Goal: Task Accomplishment & Management: Manage account settings

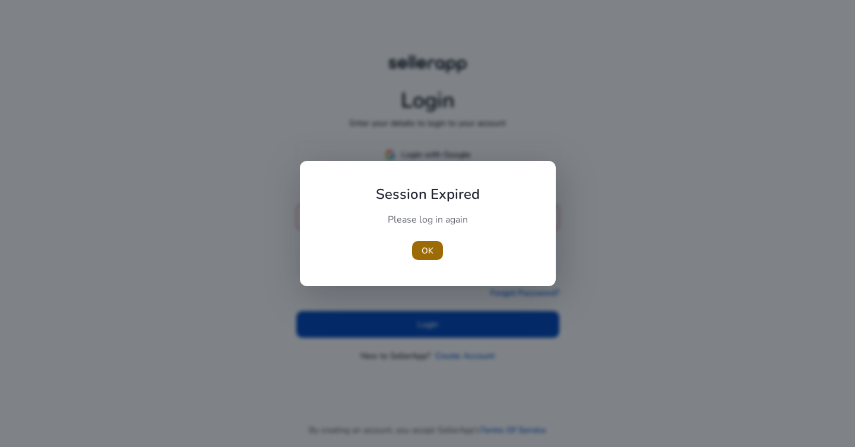
click at [435, 246] on span "button" at bounding box center [427, 250] width 31 height 29
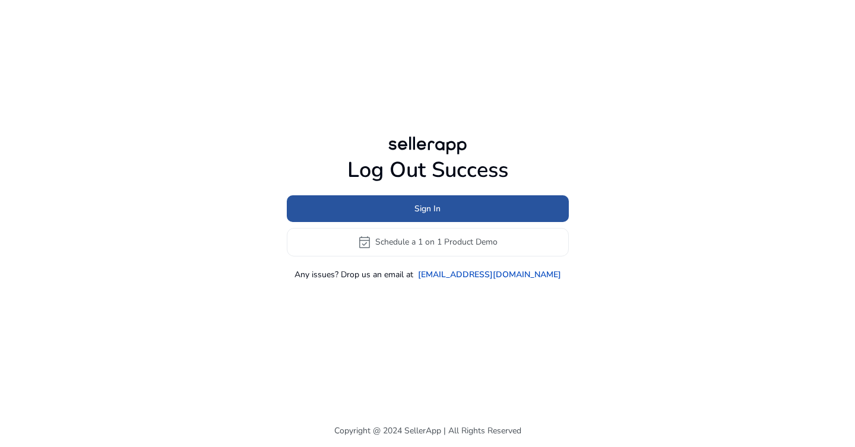
click at [425, 206] on span "Sign In" at bounding box center [428, 209] width 26 height 12
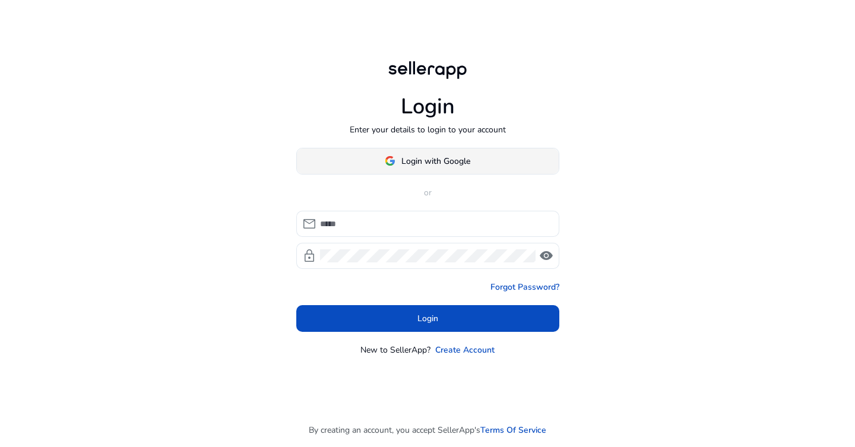
click at [433, 155] on span "Login with Google" at bounding box center [436, 161] width 69 height 12
click at [433, 155] on mat-spinner at bounding box center [428, 161] width 12 height 12
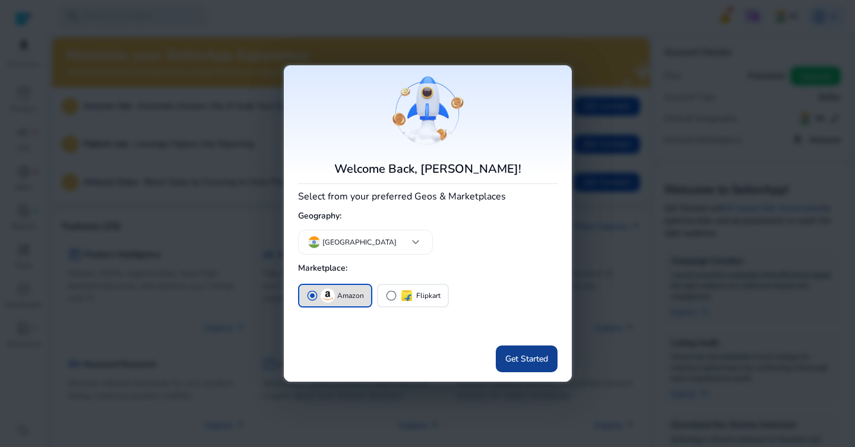
click at [520, 354] on span "Get Started" at bounding box center [527, 359] width 43 height 12
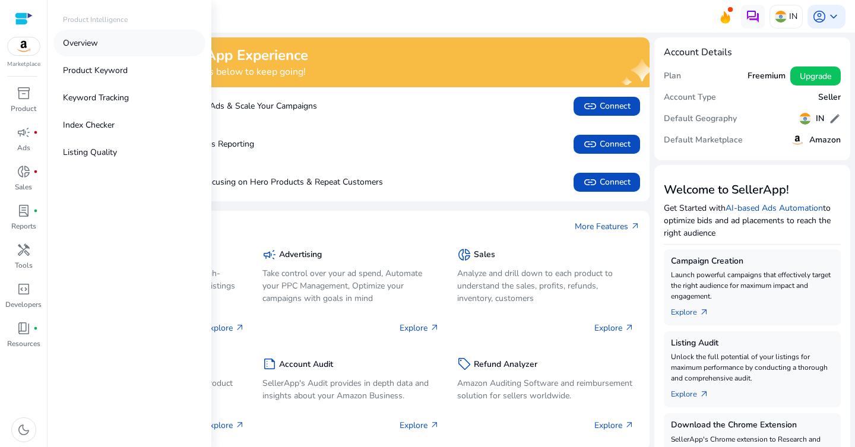
click at [95, 35] on link "Overview" at bounding box center [129, 43] width 152 height 27
click at [95, 35] on div at bounding box center [427, 223] width 855 height 447
click at [102, 48] on link "Overview" at bounding box center [129, 43] width 152 height 27
click at [102, 48] on div at bounding box center [427, 223] width 855 height 447
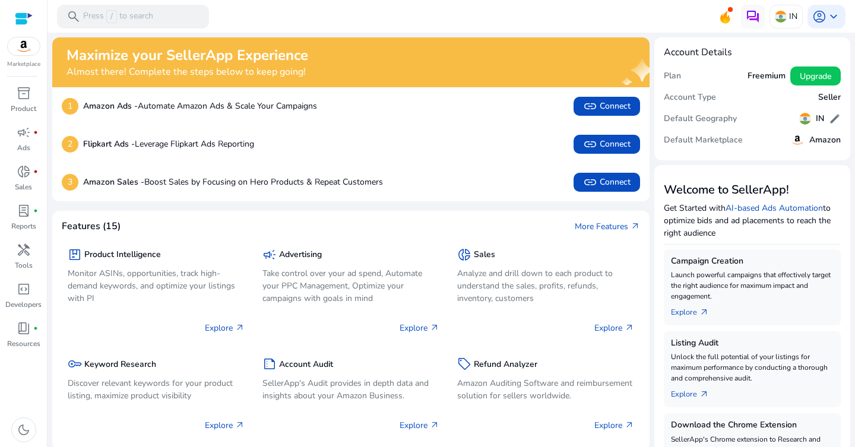
click at [405, 200] on div "3 Amazon Sales - Boost Sales by Focusing on Hero Products & Repeat Customers li…" at bounding box center [351, 182] width 598 height 38
click at [32, 97] on div "inventory_2" at bounding box center [23, 93] width 33 height 19
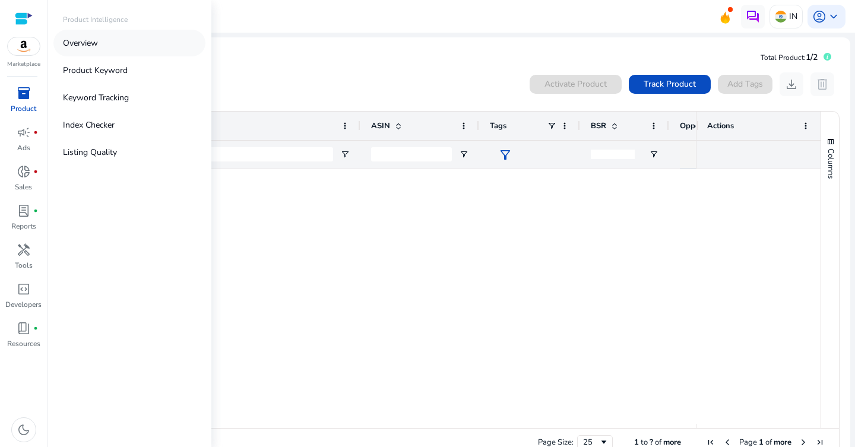
click at [103, 51] on link "Overview" at bounding box center [129, 43] width 152 height 27
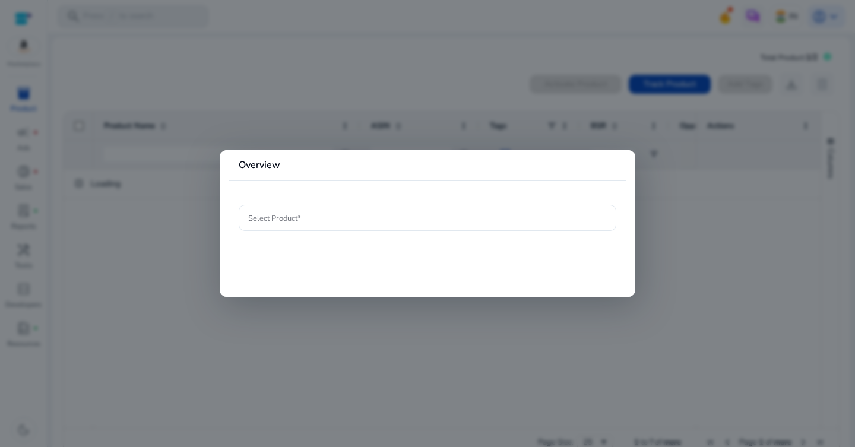
click at [254, 107] on div at bounding box center [427, 223] width 855 height 447
click at [254, 107] on ag-grid-angular "Drag here to set row groups Drag here to set column labels Product Name ASIN" at bounding box center [451, 284] width 796 height 358
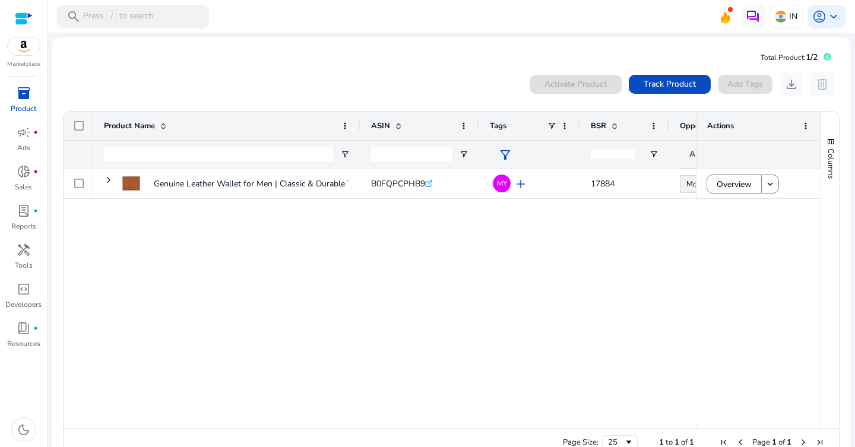
click at [31, 49] on img at bounding box center [24, 46] width 32 height 18
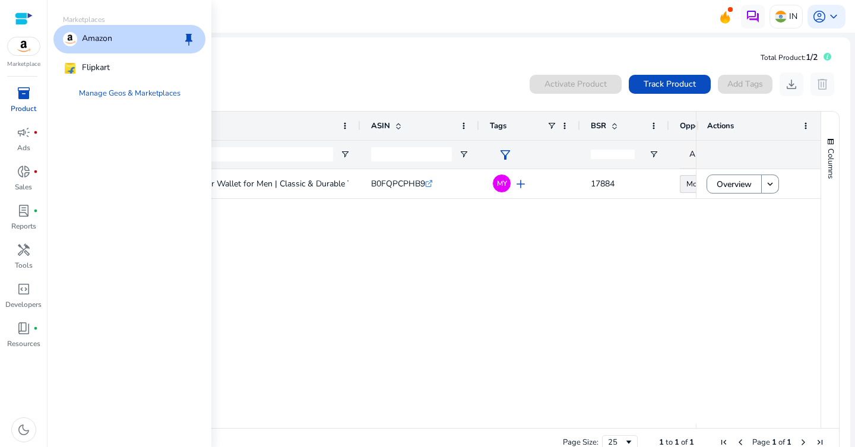
click at [102, 29] on div "Amazon keep" at bounding box center [129, 39] width 152 height 29
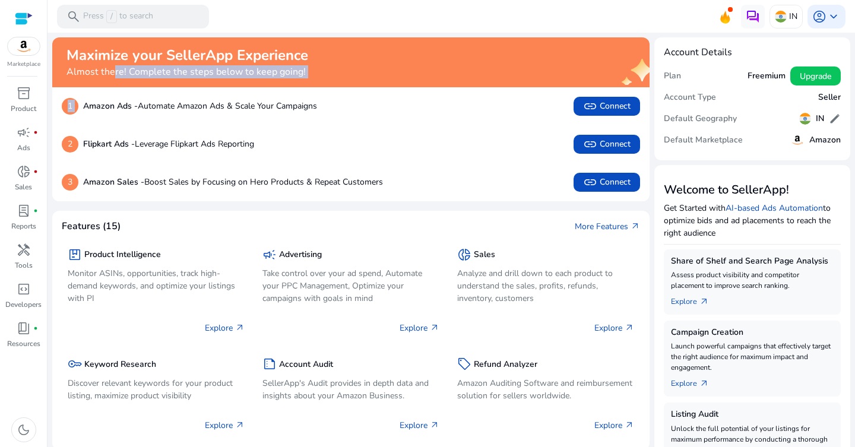
drag, startPoint x: 111, startPoint y: 67, endPoint x: 232, endPoint y: 97, distance: 124.9
click at [232, 97] on div "Maximize your SellerApp Experience Almost there! Complete the steps below to ke…" at bounding box center [351, 119] width 598 height 164
click at [244, 95] on div "1 Amazon Ads - Automate Amazon Ads & Scale Your Campaigns link Connect" at bounding box center [351, 106] width 598 height 38
drag, startPoint x: 248, startPoint y: 94, endPoint x: 261, endPoint y: 85, distance: 15.8
click at [250, 93] on div "1 Amazon Ads - Automate Amazon Ads & Scale Your Campaigns link Connect" at bounding box center [351, 106] width 598 height 38
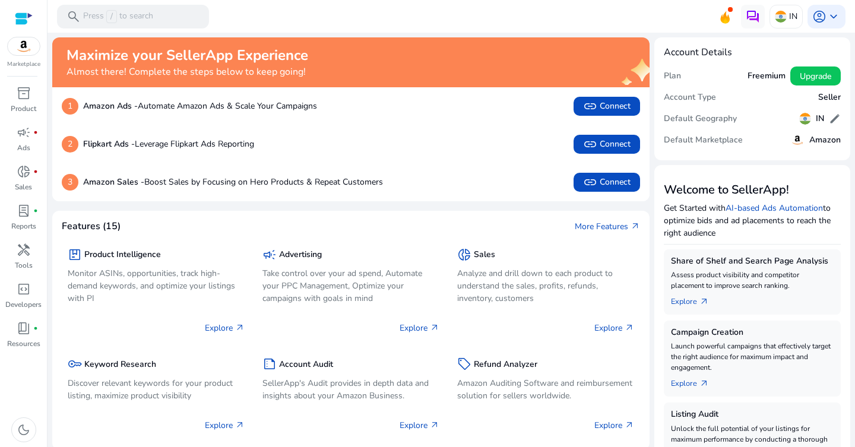
click at [261, 85] on div "Maximize your SellerApp Experience Almost there! Complete the steps below to ke…" at bounding box center [351, 62] width 598 height 50
click at [144, 100] on p "Amazon Ads - Automate Amazon Ads & Scale Your Campaigns" at bounding box center [200, 106] width 234 height 12
click at [153, 182] on p "Amazon Sales - Boost Sales by Focusing on Hero Products & Repeat Customers" at bounding box center [233, 182] width 300 height 12
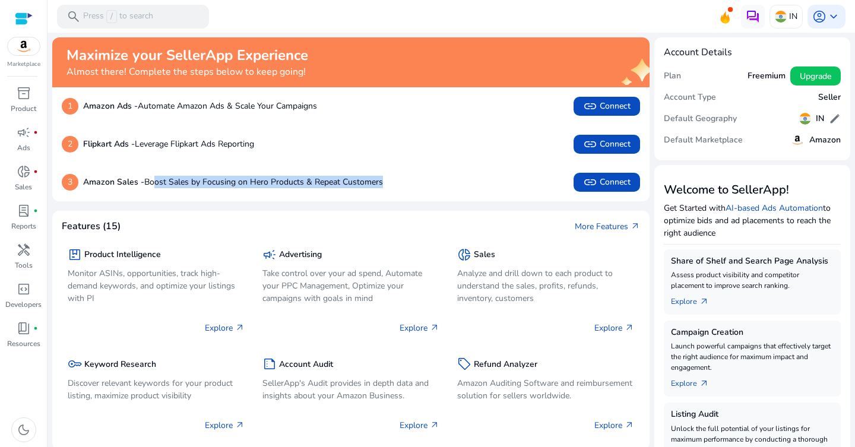
drag, startPoint x: 153, startPoint y: 182, endPoint x: 380, endPoint y: 183, distance: 226.9
click at [380, 183] on p "Amazon Sales - Boost Sales by Focusing on Hero Products & Repeat Customers" at bounding box center [233, 182] width 300 height 12
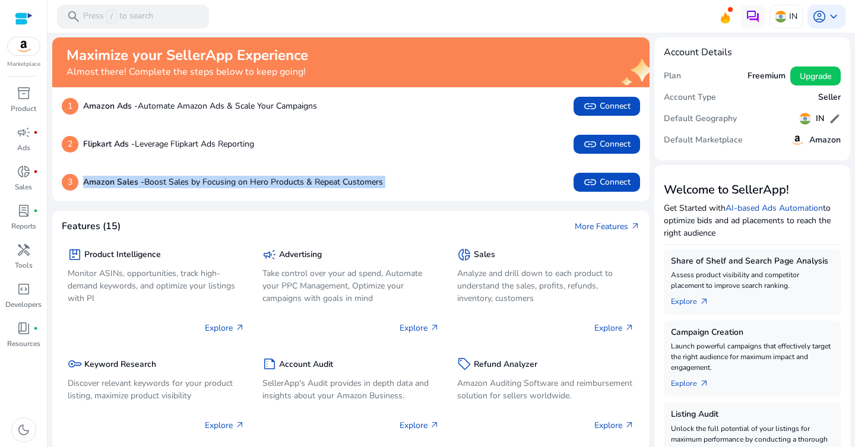
click at [380, 183] on p "Amazon Sales - Boost Sales by Focusing on Hero Products & Repeat Customers" at bounding box center [233, 182] width 300 height 12
click at [327, 184] on p "Amazon Sales - Boost Sales by Focusing on Hero Products & Repeat Customers" at bounding box center [233, 182] width 300 height 12
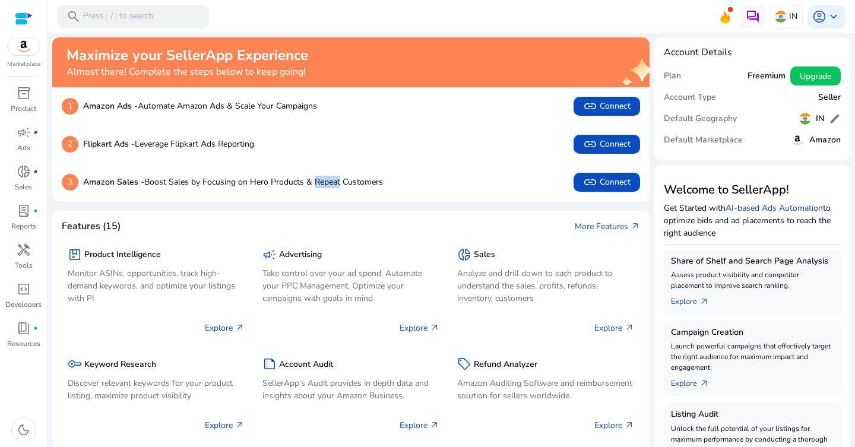
click at [361, 166] on div "3 Amazon Sales - Boost Sales by Focusing on Hero Products & Repeat Customers li…" at bounding box center [351, 182] width 598 height 38
click at [823, 78] on span "Upgrade" at bounding box center [815, 76] width 31 height 12
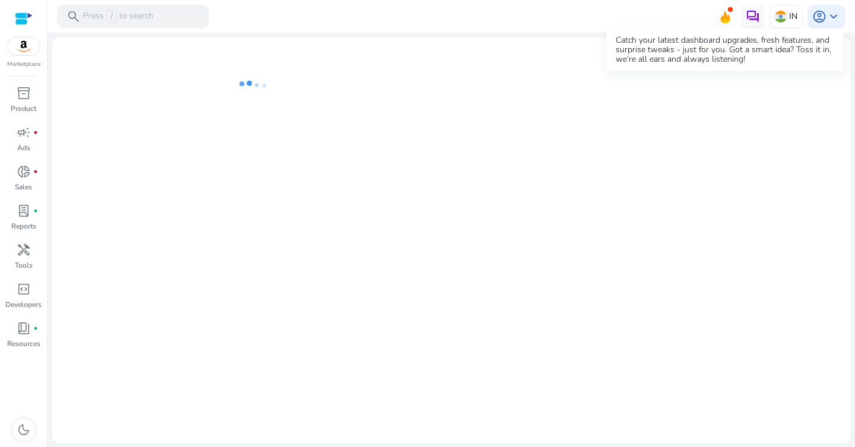
click at [727, 21] on icon at bounding box center [726, 21] width 4 height 6
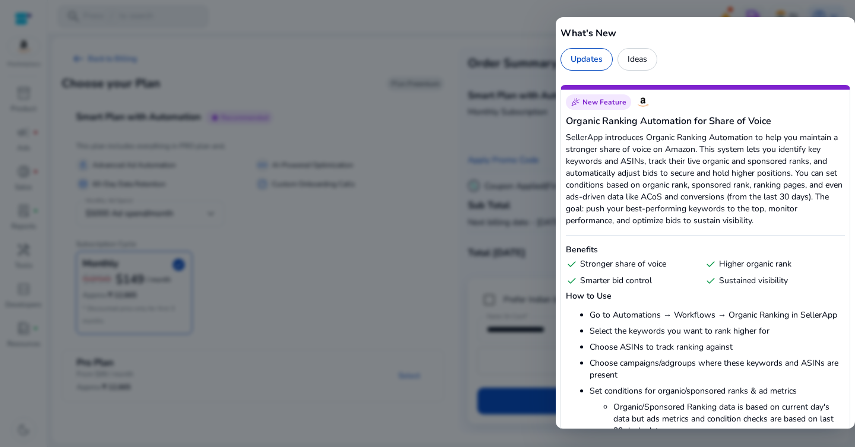
click at [478, 38] on div at bounding box center [427, 223] width 855 height 447
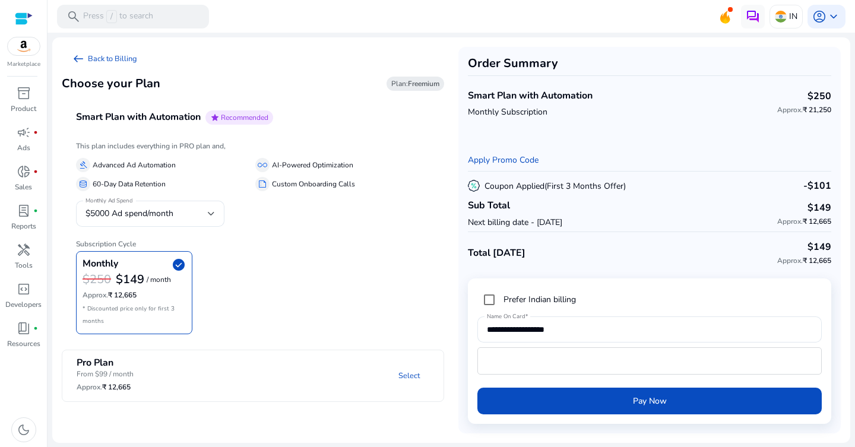
click at [11, 31] on div "Marketplace" at bounding box center [23, 34] width 47 height 69
drag, startPoint x: 11, startPoint y: 31, endPoint x: 16, endPoint y: 27, distance: 7.2
click at [11, 31] on div "Marketplace" at bounding box center [23, 34] width 47 height 69
click at [17, 26] on div at bounding box center [24, 19] width 18 height 18
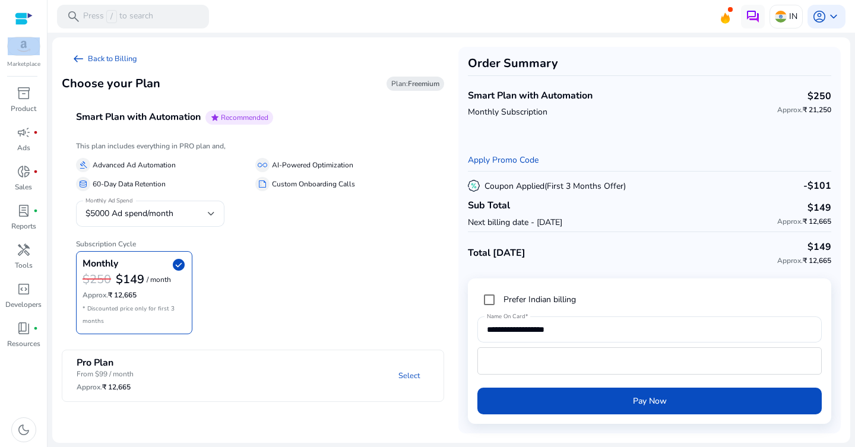
click at [19, 17] on div at bounding box center [24, 19] width 18 height 14
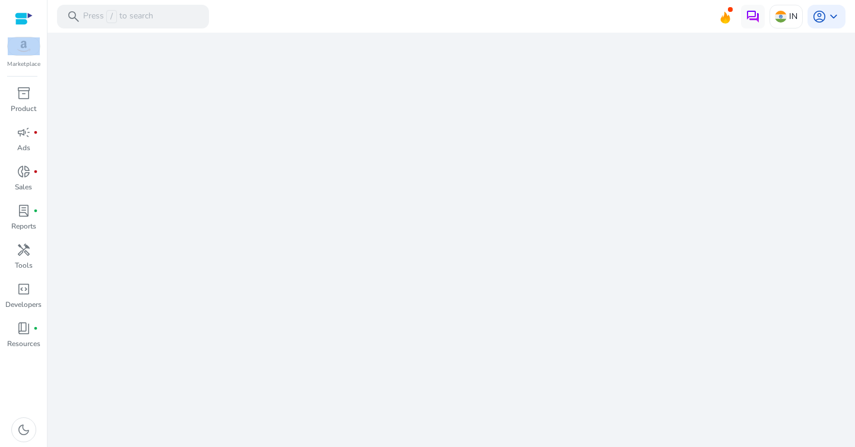
click at [19, 17] on div at bounding box center [24, 19] width 18 height 14
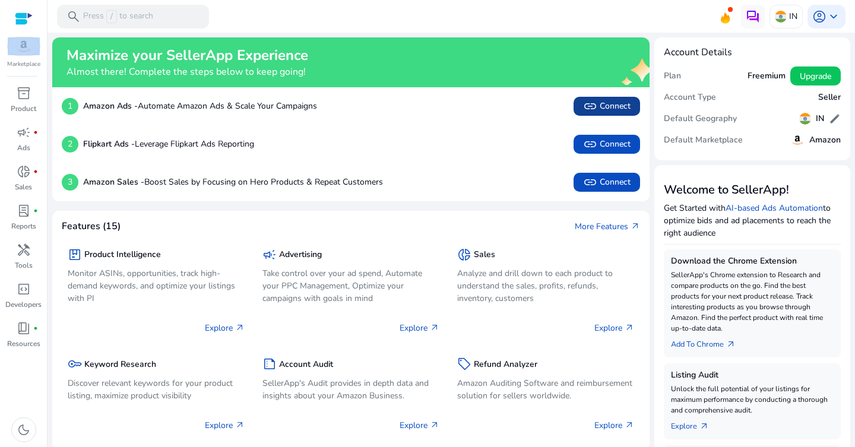
click at [575, 107] on span at bounding box center [607, 106] width 67 height 29
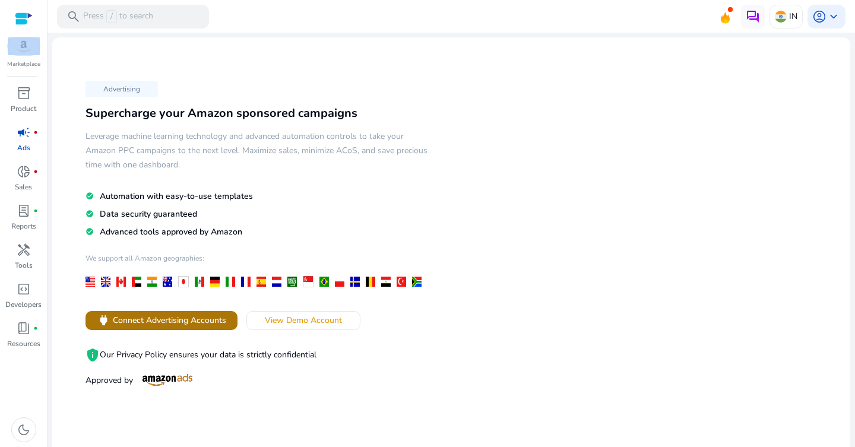
click at [172, 314] on span "Connect Advertising Accounts" at bounding box center [169, 320] width 113 height 12
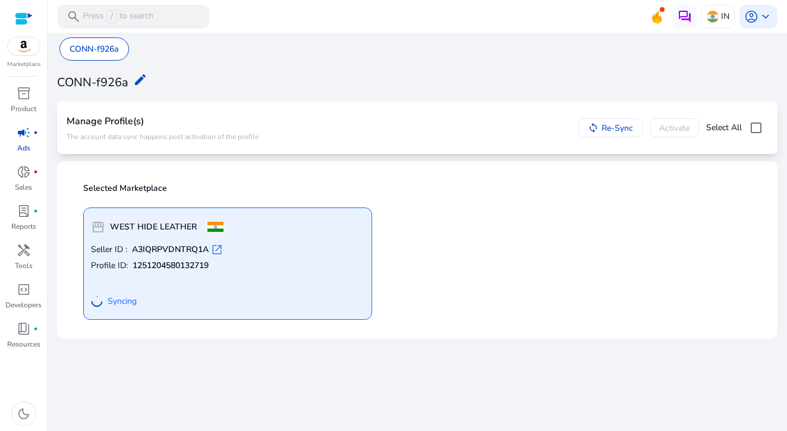
click at [598, 272] on div "storefront WEST HIDE LEATHER Seller ID : A3IQRPVDNTRQ1A open_in_new Profile ID:…" at bounding box center [417, 259] width 682 height 122
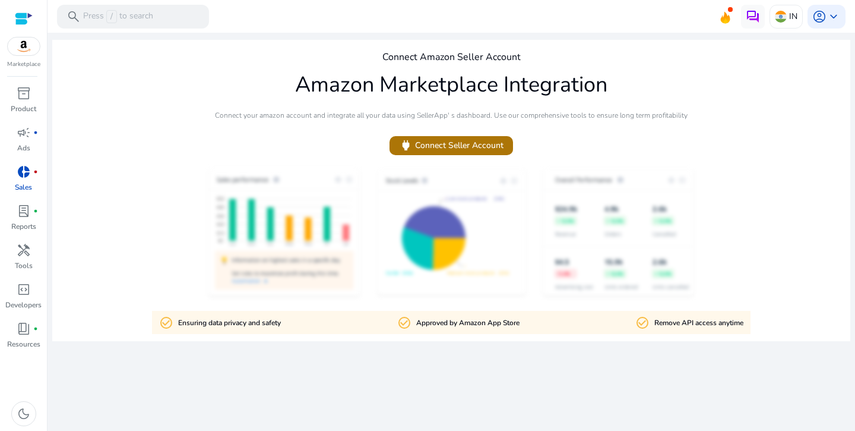
click at [490, 146] on span "power Connect Seller Account" at bounding box center [451, 145] width 105 height 14
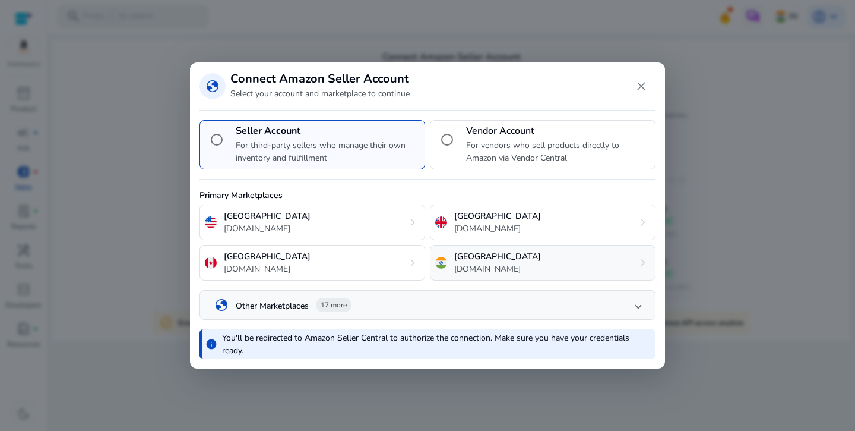
click at [468, 254] on p "[GEOGRAPHIC_DATA]" at bounding box center [497, 256] width 87 height 12
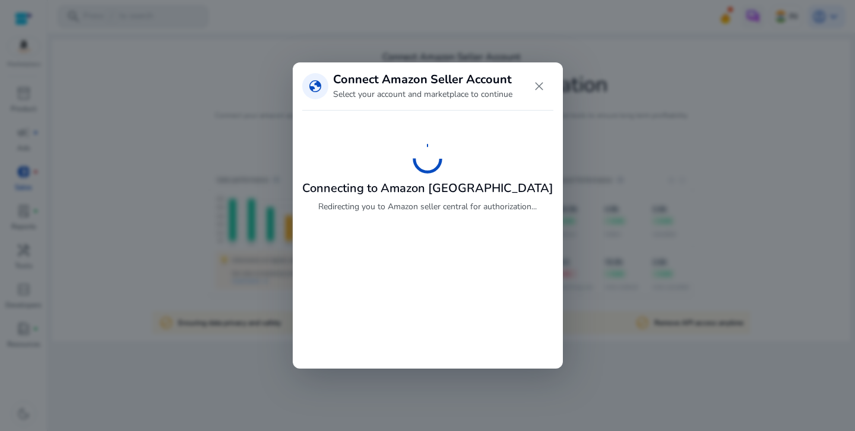
click at [468, 254] on div "globe Connect Amazon Seller Account Select your account and marketplace to cont…" at bounding box center [428, 215] width 270 height 306
click at [449, 153] on div "Connecting to Amazon India Redirecting you to Amazon seller central for authori…" at bounding box center [427, 168] width 251 height 96
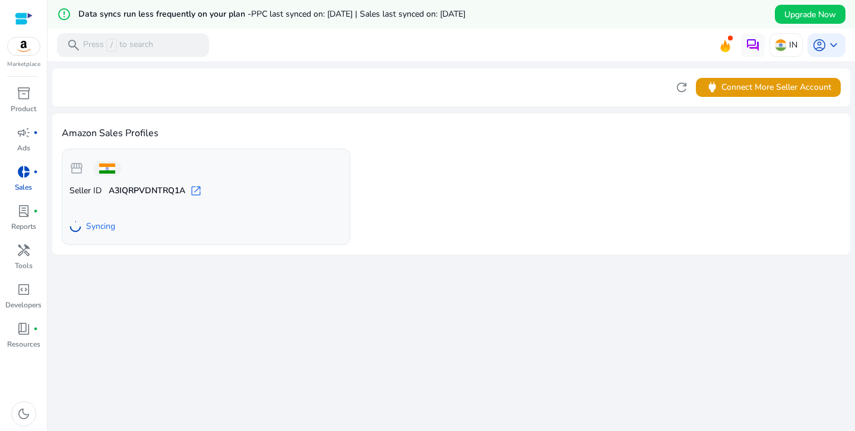
scroll to position [29, 0]
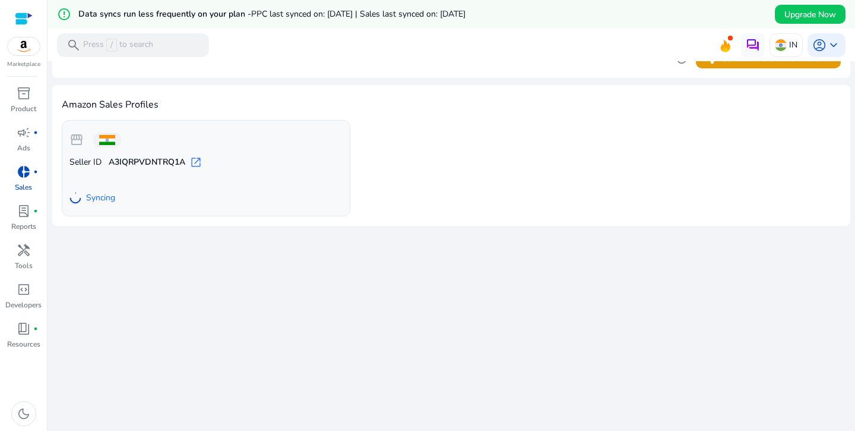
click at [89, 194] on span "Syncing" at bounding box center [100, 198] width 29 height 12
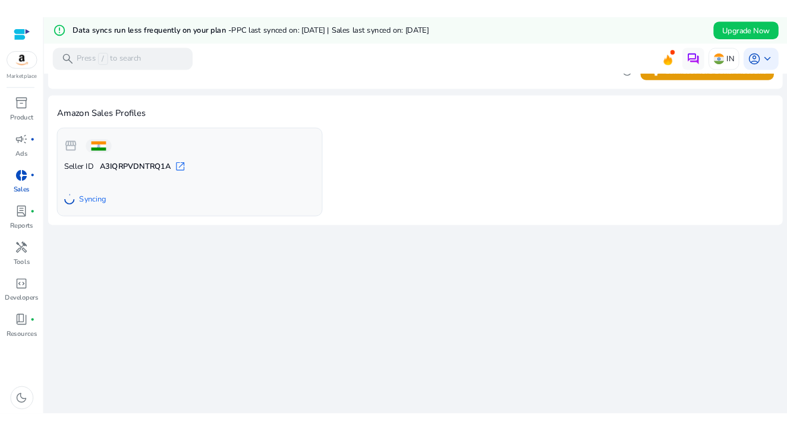
scroll to position [0, 0]
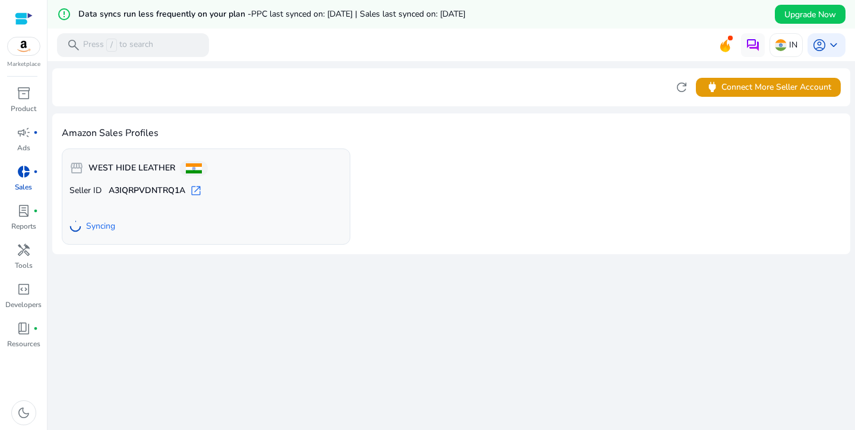
click at [292, 16] on span "PPC last synced on: [DATE] | Sales last synced on: [DATE]" at bounding box center [358, 13] width 214 height 11
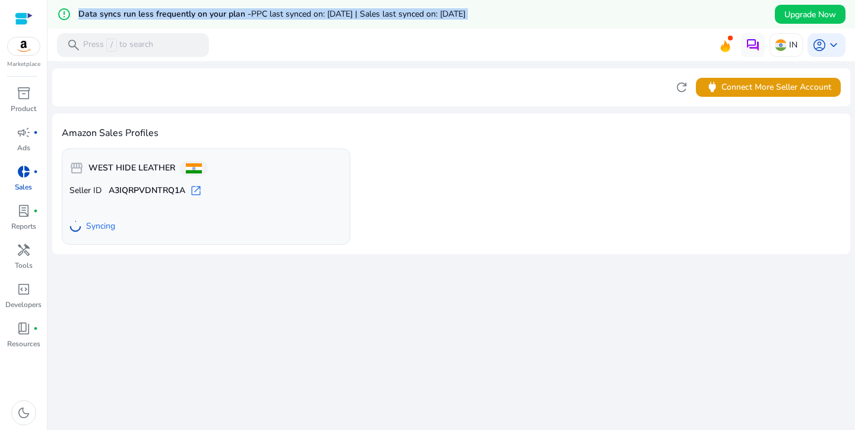
click at [292, 16] on span "PPC last synced on: [DATE] | Sales last synced on: [DATE]" at bounding box center [358, 13] width 214 height 11
click at [293, 14] on span "PPC last synced on: [DATE] | Sales last synced on: [DATE]" at bounding box center [358, 13] width 214 height 11
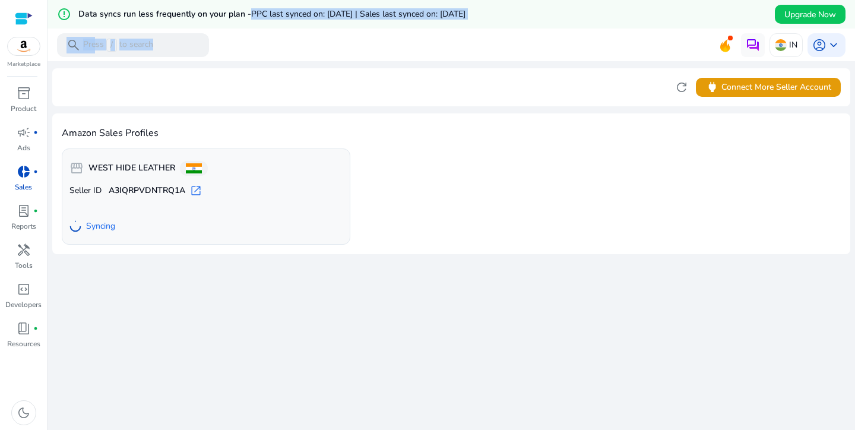
drag, startPoint x: 250, startPoint y: 11, endPoint x: 564, endPoint y: 8, distance: 314.3
click at [435, 52] on div "error_outline Data syncs run less frequently on your plan - PPC last synced on:…" at bounding box center [452, 32] width 808 height 64
drag, startPoint x: 564, startPoint y: 8, endPoint x: 547, endPoint y: 12, distance: 17.9
click at [568, 6] on div "error_outline Data syncs run less frequently on your plan - PPC last synced on:…" at bounding box center [452, 14] width 808 height 29
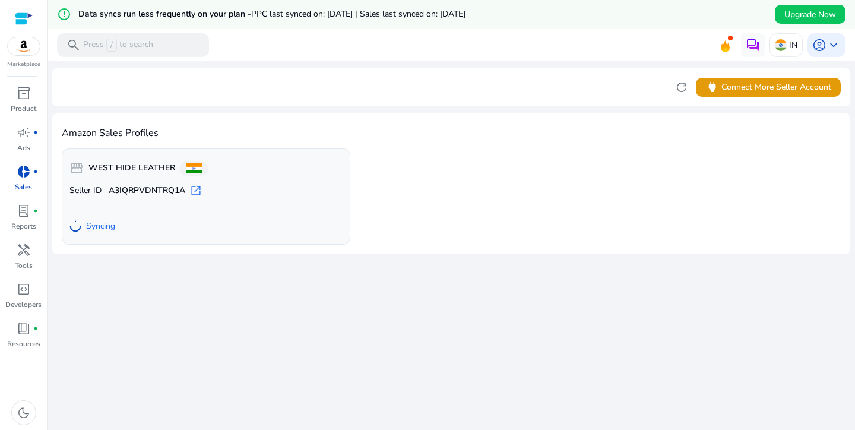
click at [557, 10] on div "error_outline Data syncs run less frequently on your plan - PPC last synced on:…" at bounding box center [452, 14] width 808 height 29
drag, startPoint x: 547, startPoint y: 12, endPoint x: 539, endPoint y: 15, distance: 7.5
click at [539, 15] on div "error_outline Data syncs run less frequently on your plan - PPC last synced on:…" at bounding box center [452, 14] width 808 height 29
click at [75, 222] on div at bounding box center [75, 226] width 14 height 14
click at [75, 222] on circle at bounding box center [75, 226] width 10 height 10
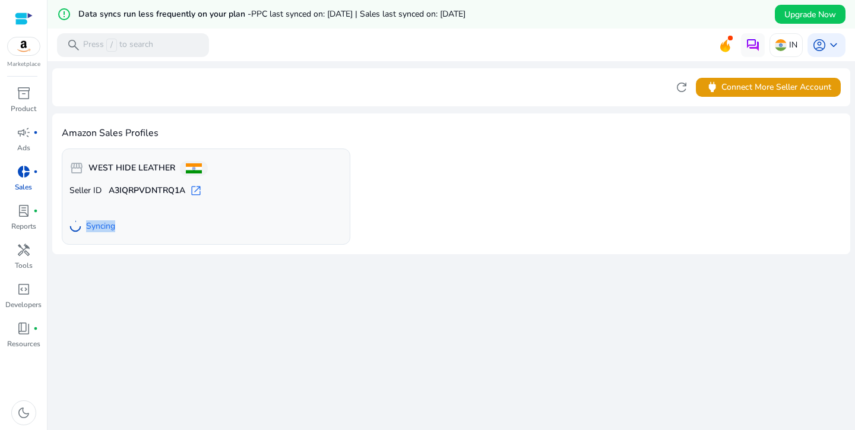
click at [75, 222] on circle at bounding box center [75, 226] width 12 height 12
click at [75, 222] on circle at bounding box center [76, 227] width 14 height 14
click at [204, 245] on div "Amazon Sales Profiles storefront WEST HIDE LEATHER Seller ID A3IQRPVDNTRQ1A ope…" at bounding box center [451, 183] width 798 height 141
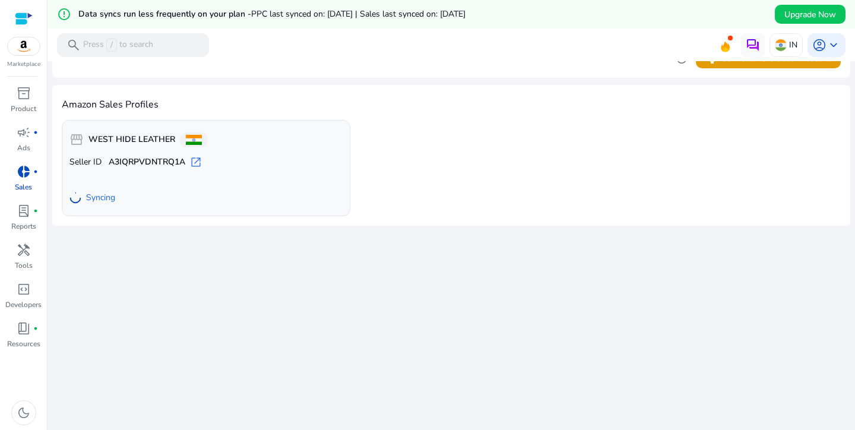
click at [238, 1] on div "error_outline Data syncs run less frequently on your plan - PPC last synced on:…" at bounding box center [452, 14] width 808 height 29
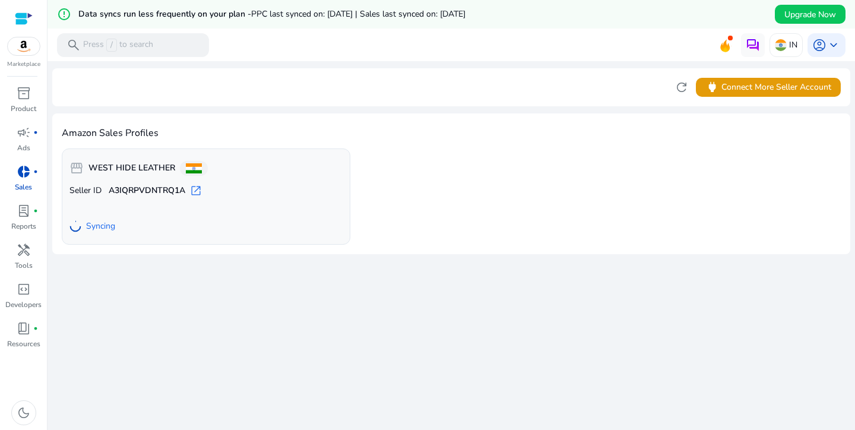
scroll to position [29, 0]
